Goal: Contribute content: Add original content to the website for others to see

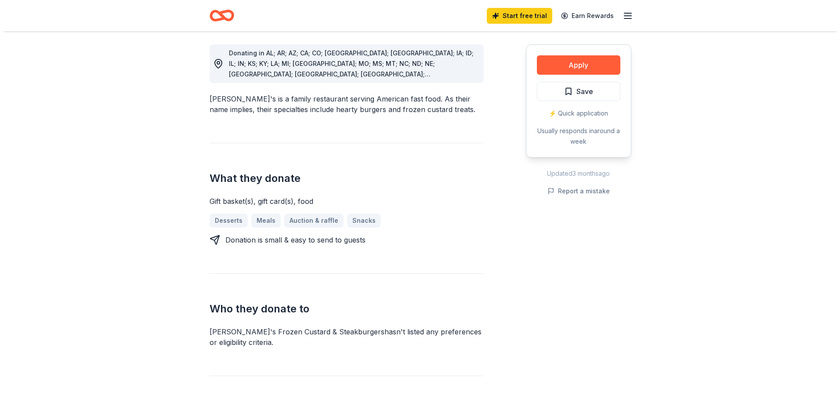
scroll to position [263, 0]
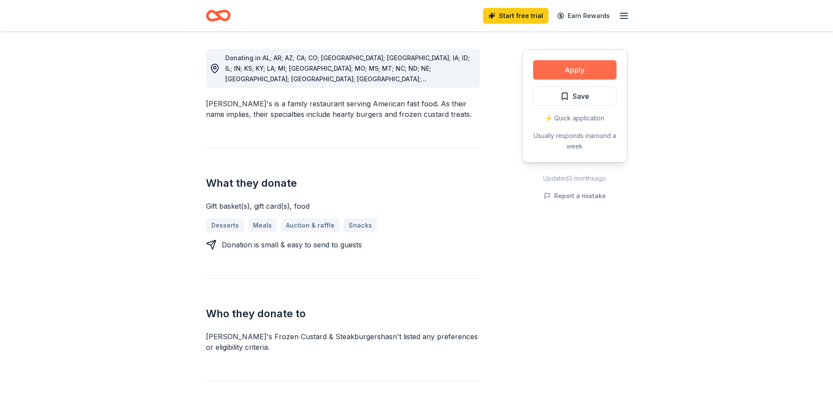
click at [575, 63] on button "Apply" at bounding box center [574, 69] width 83 height 19
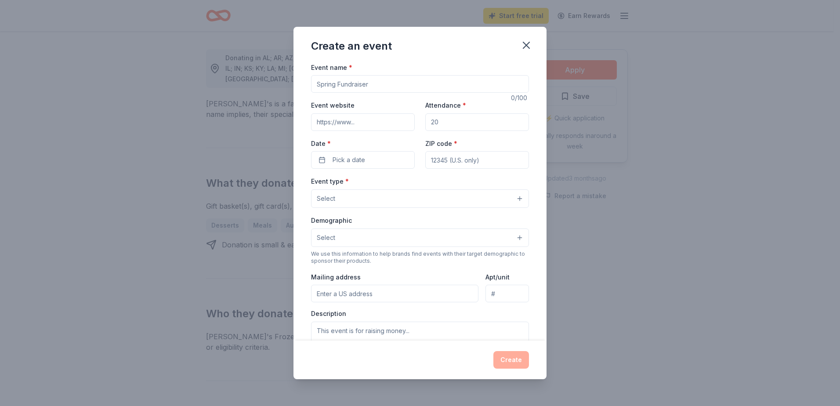
click at [377, 85] on input "Event name *" at bounding box center [420, 84] width 218 height 18
click at [337, 86] on input "Event name *" at bounding box center [420, 84] width 218 height 18
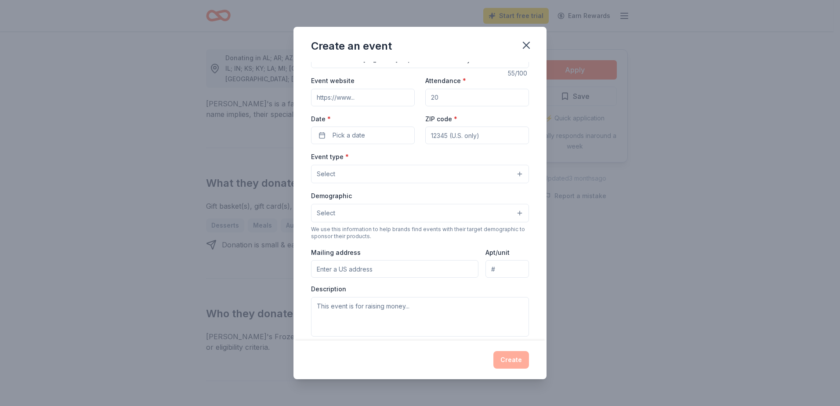
scroll to position [9, 0]
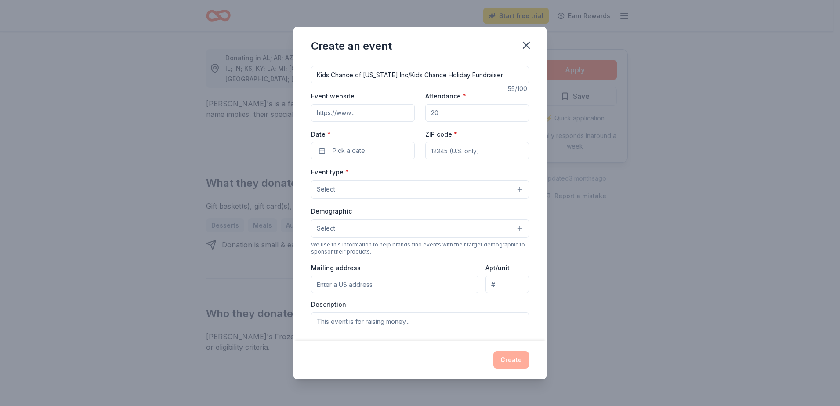
type input "Kids Chance of [US_STATE] Inc/Kids Chance Holiday Fundraiser"
click at [357, 114] on input "Event website" at bounding box center [363, 113] width 104 height 18
click at [322, 112] on input "Event website" at bounding box center [363, 113] width 104 height 18
paste input "[URL][DOMAIN_NAME]"
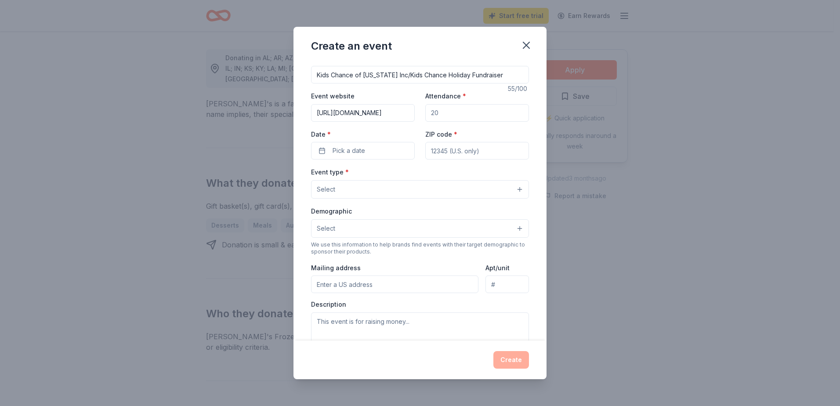
type input "[URL][DOMAIN_NAME]"
click at [447, 112] on input "Attendance *" at bounding box center [477, 113] width 104 height 18
type input "100"
click at [342, 150] on span "Pick a date" at bounding box center [348, 150] width 32 height 11
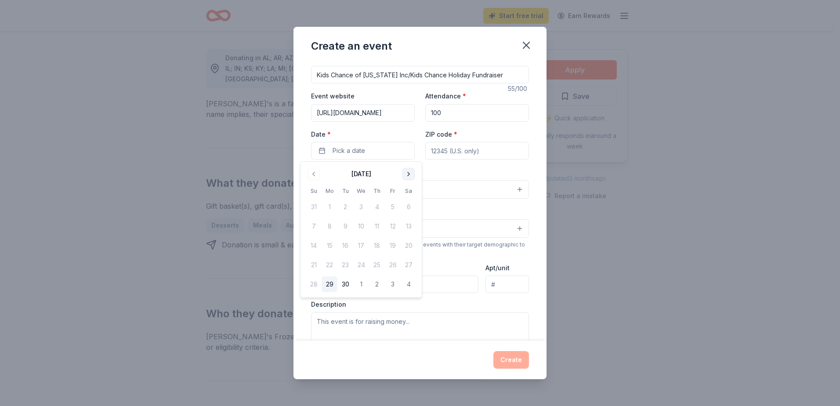
click at [411, 176] on button "Go to next month" at bounding box center [408, 174] width 12 height 12
click at [360, 227] on button "10" at bounding box center [361, 226] width 16 height 16
click at [438, 153] on input "ZIP code *" at bounding box center [477, 151] width 104 height 18
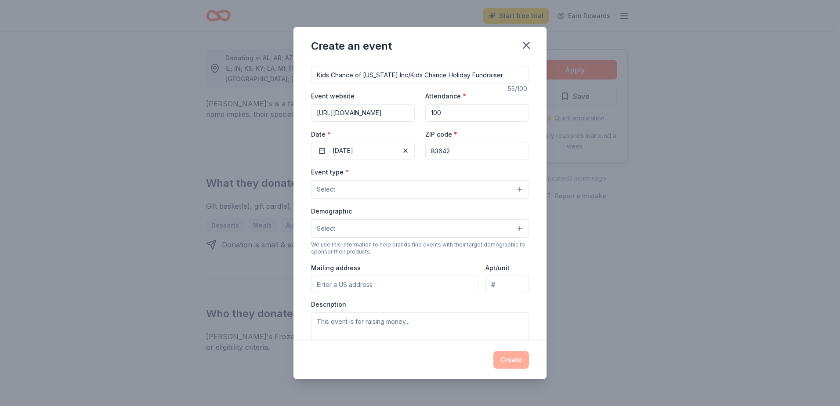
type input "83642"
click at [513, 190] on button "Select" at bounding box center [420, 189] width 218 height 18
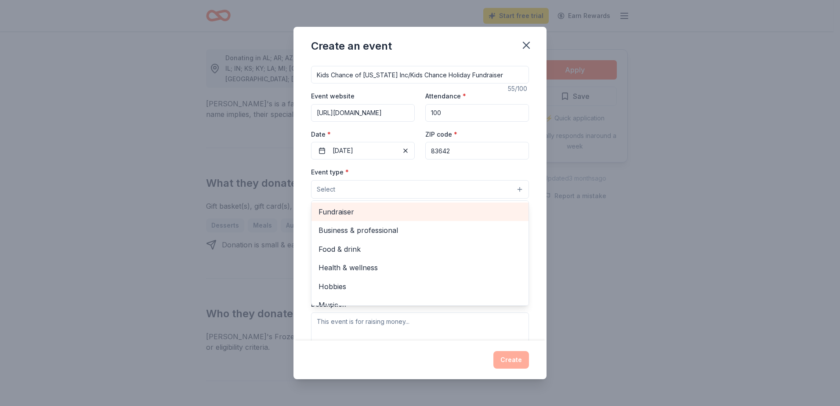
click at [371, 218] on div "Fundraiser" at bounding box center [419, 211] width 217 height 18
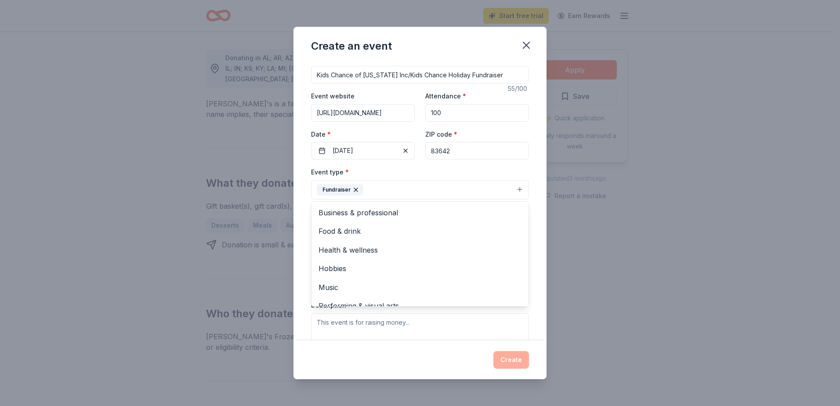
click at [511, 167] on div "Event type * Fundraiser Business & professional Food & drink Health & wellness …" at bounding box center [420, 182] width 218 height 33
click at [515, 231] on button "Select" at bounding box center [420, 229] width 218 height 18
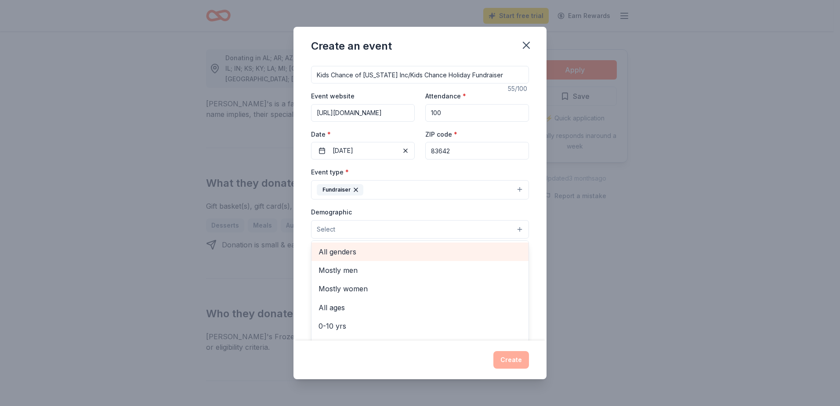
click at [427, 253] on span "All genders" at bounding box center [419, 251] width 203 height 11
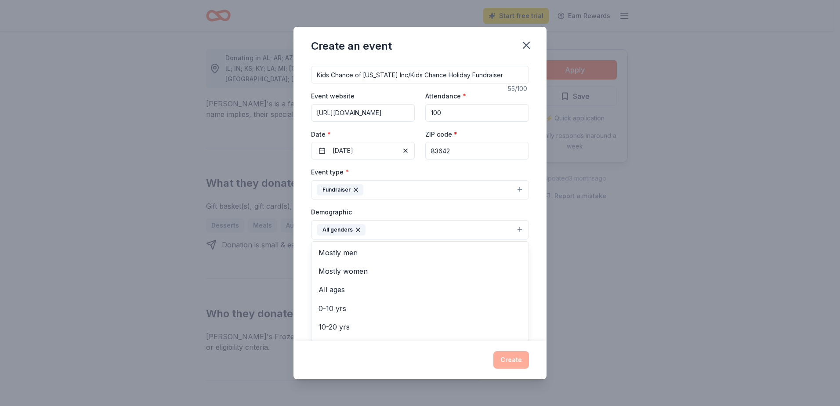
click at [430, 209] on div "Demographic All genders Mostly men Mostly women All ages [DEMOGRAPHIC_DATA] yrs…" at bounding box center [420, 222] width 218 height 33
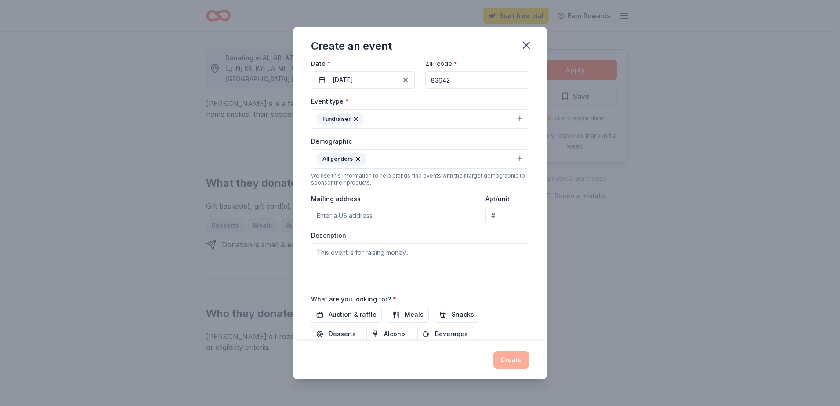
scroll to position [97, 0]
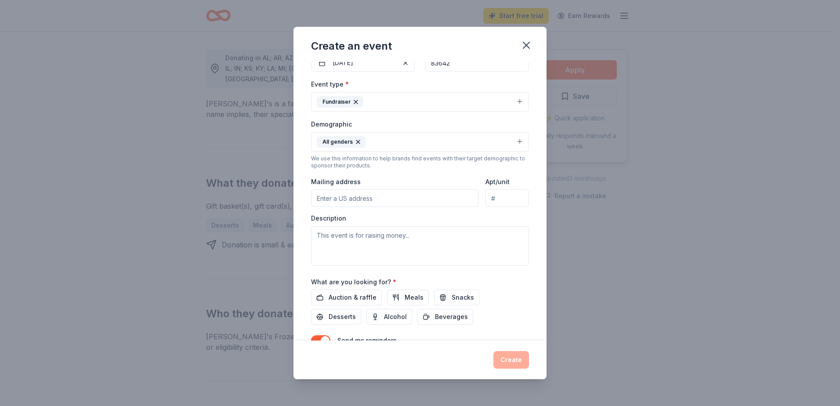
click at [350, 200] on input "Mailing address" at bounding box center [394, 198] width 167 height 18
click at [384, 199] on input "[STREET_ADDRESS][PERSON_NAME]" at bounding box center [394, 198] width 167 height 18
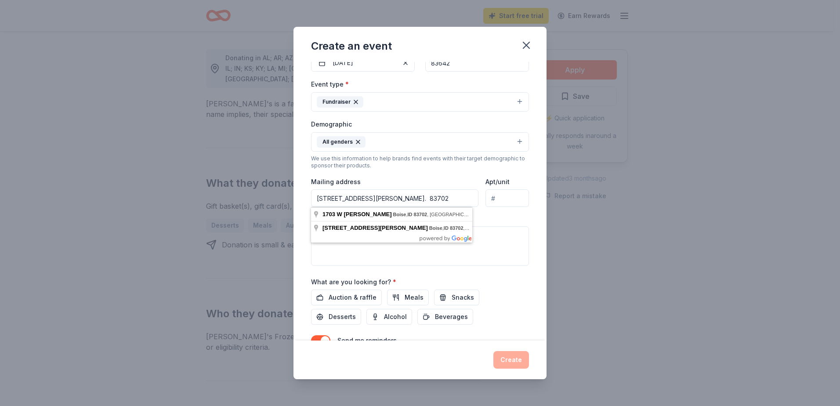
type input "[STREET_ADDRESS][PERSON_NAME]. 83702"
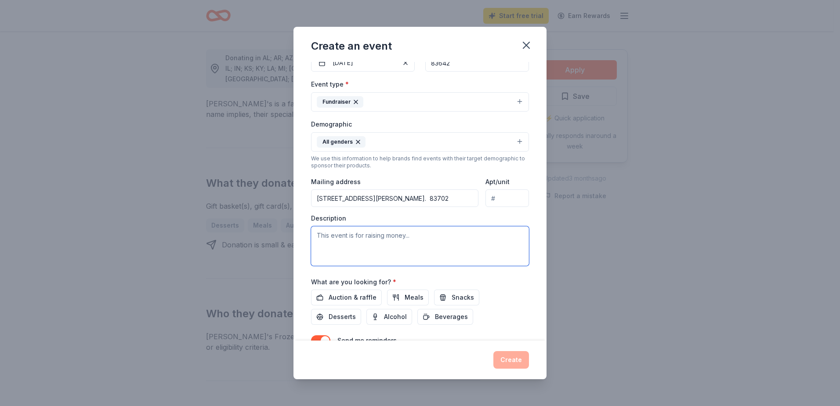
click at [333, 239] on textarea at bounding box center [420, 246] width 218 height 40
click at [319, 236] on textarea at bounding box center [420, 246] width 218 height 40
paste textarea "Kids’ Chance of [US_STATE] is hosting our 5th annual holiday fundraiser on [DAT…"
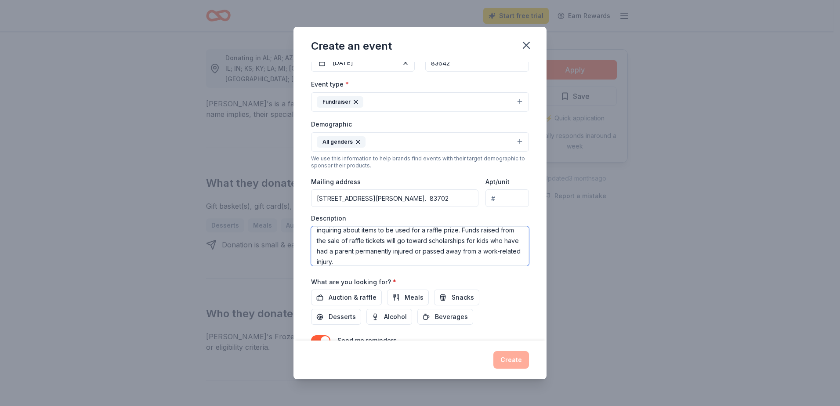
scroll to position [141, 0]
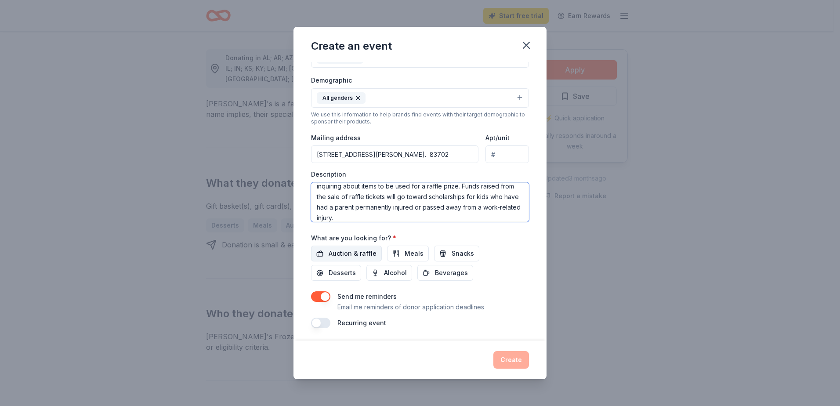
type textarea "Kids’ Chance of [US_STATE] is hosting our 5th annual holiday fundraiser on [DAT…"
click at [350, 255] on span "Auction & raffle" at bounding box center [352, 253] width 48 height 11
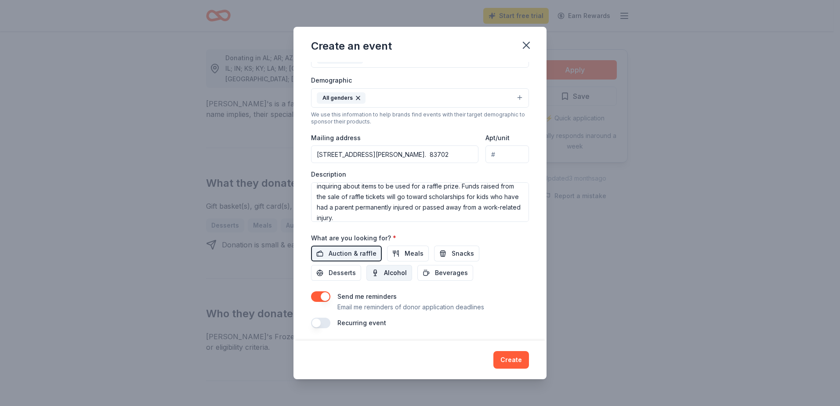
click at [392, 274] on span "Alcohol" at bounding box center [395, 272] width 23 height 11
click at [452, 252] on span "Snacks" at bounding box center [462, 253] width 22 height 11
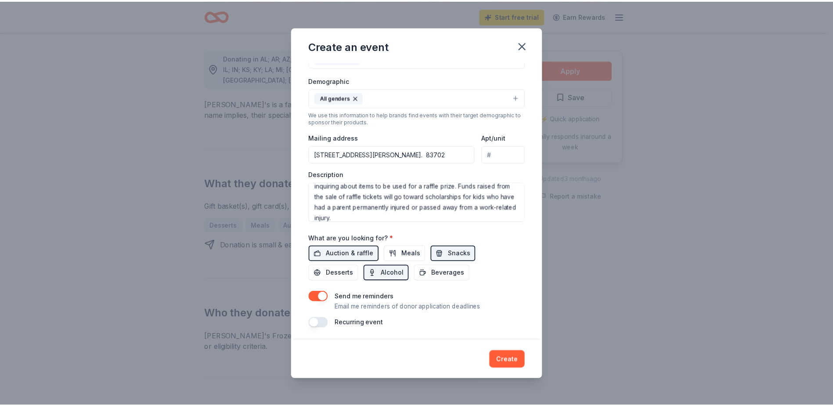
scroll to position [143, 0]
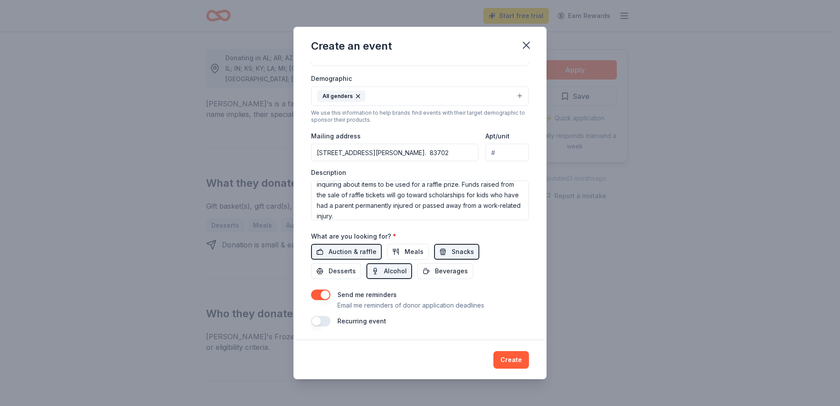
click at [326, 294] on button "button" at bounding box center [320, 294] width 19 height 11
click at [512, 357] on button "Create" at bounding box center [511, 360] width 36 height 18
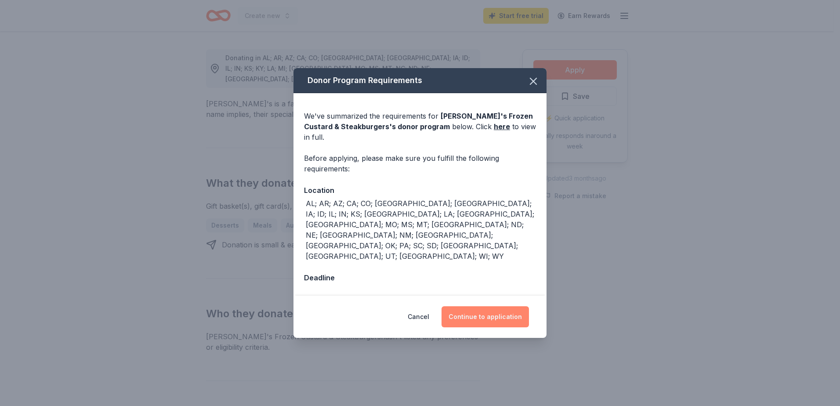
click at [474, 306] on button "Continue to application" at bounding box center [484, 316] width 87 height 21
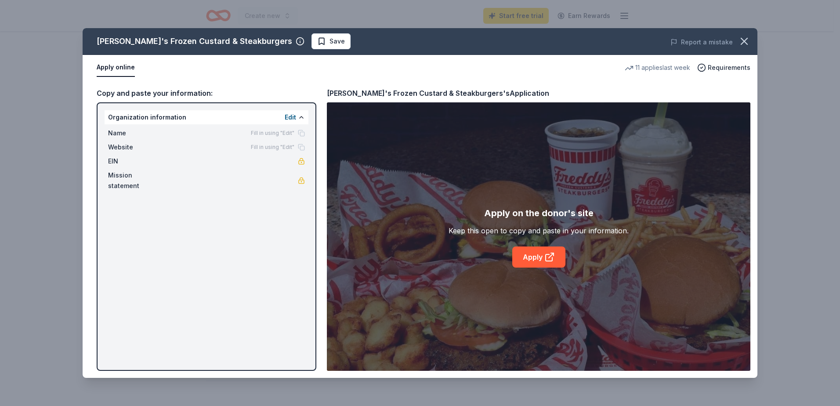
click at [540, 258] on div "[PERSON_NAME]'s Frozen Custard & Steakburgers Save Report a mistake Apply onlin…" at bounding box center [420, 203] width 674 height 350
click at [300, 117] on div "[PERSON_NAME]'s Frozen Custard & Steakburgers Save Report a mistake Apply onlin…" at bounding box center [420, 203] width 674 height 350
click at [289, 120] on div "[PERSON_NAME]'s Frozen Custard & Steakburgers Save Report a mistake Apply onlin…" at bounding box center [420, 203] width 674 height 350
click at [289, 117] on div "[PERSON_NAME]'s Frozen Custard & Steakburgers Save Report a mistake Apply onlin…" at bounding box center [420, 203] width 674 height 350
click at [169, 116] on div "[PERSON_NAME]'s Frozen Custard & Steakburgers Save Report a mistake Apply onlin…" at bounding box center [420, 203] width 674 height 350
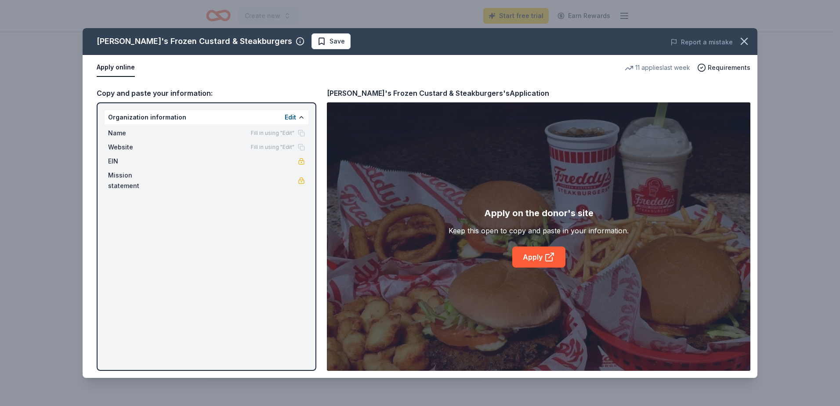
click at [155, 115] on div "[PERSON_NAME]'s Frozen Custard & Steakburgers Save Report a mistake Apply onlin…" at bounding box center [420, 203] width 674 height 350
click at [538, 257] on div "[PERSON_NAME]'s Frozen Custard & Steakburgers Save Report a mistake Apply onlin…" at bounding box center [420, 203] width 674 height 350
click at [301, 118] on div "[PERSON_NAME]'s Frozen Custard & Steakburgers Save Report a mistake Apply onlin…" at bounding box center [420, 203] width 674 height 350
click at [301, 119] on div "[PERSON_NAME]'s Frozen Custard & Steakburgers Save Report a mistake Apply onlin…" at bounding box center [420, 203] width 674 height 350
click at [532, 256] on div "[PERSON_NAME]'s Frozen Custard & Steakburgers Save Report a mistake Apply onlin…" at bounding box center [420, 203] width 674 height 350
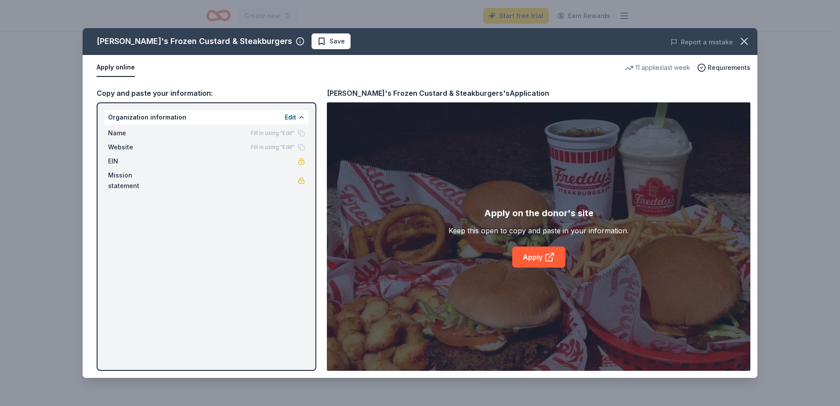
click at [532, 256] on div "[PERSON_NAME]'s Frozen Custard & Steakburgers Save Report a mistake Apply onlin…" at bounding box center [420, 203] width 674 height 350
drag, startPoint x: 532, startPoint y: 256, endPoint x: 495, endPoint y: 230, distance: 45.3
click at [492, 231] on div "[PERSON_NAME]'s Frozen Custard & Steakburgers Save Report a mistake Apply onlin…" at bounding box center [420, 203] width 674 height 350
click at [745, 39] on icon "button" at bounding box center [744, 41] width 12 height 12
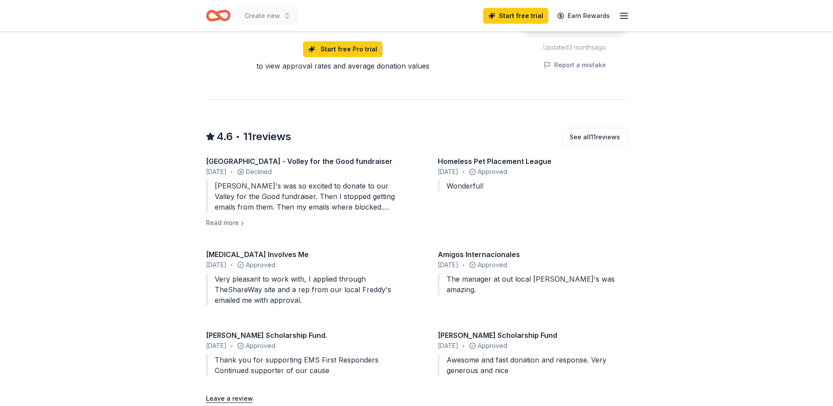
scroll to position [746, 0]
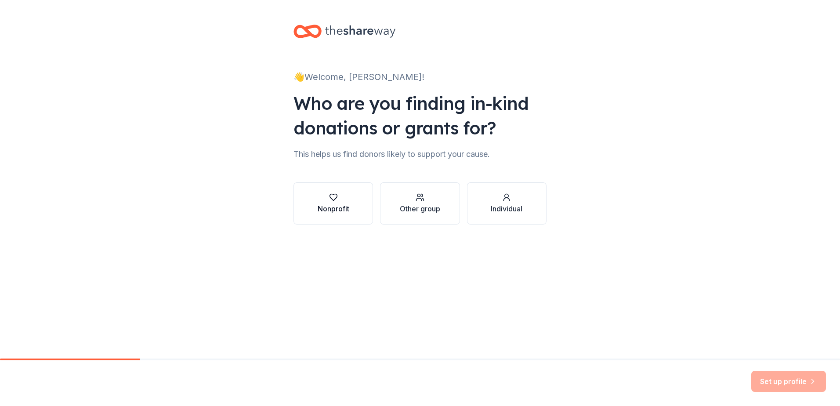
click at [338, 202] on div "Nonprofit" at bounding box center [333, 203] width 32 height 21
